Goal: Task Accomplishment & Management: Use online tool/utility

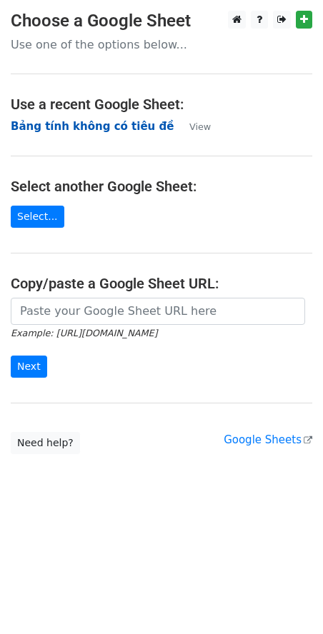
click at [48, 129] on strong "Bảng tính không có tiêu đề" at bounding box center [92, 126] width 163 height 13
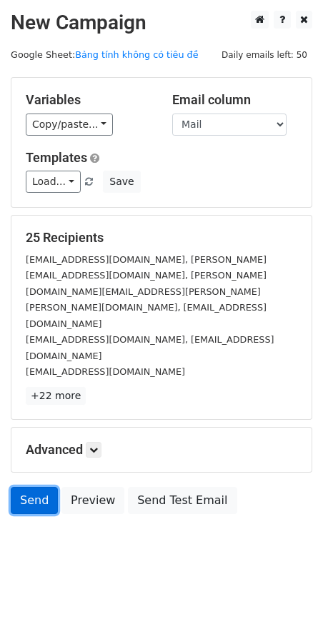
click at [34, 487] on link "Send" at bounding box center [34, 500] width 47 height 27
